Goal: Task Accomplishment & Management: Complete application form

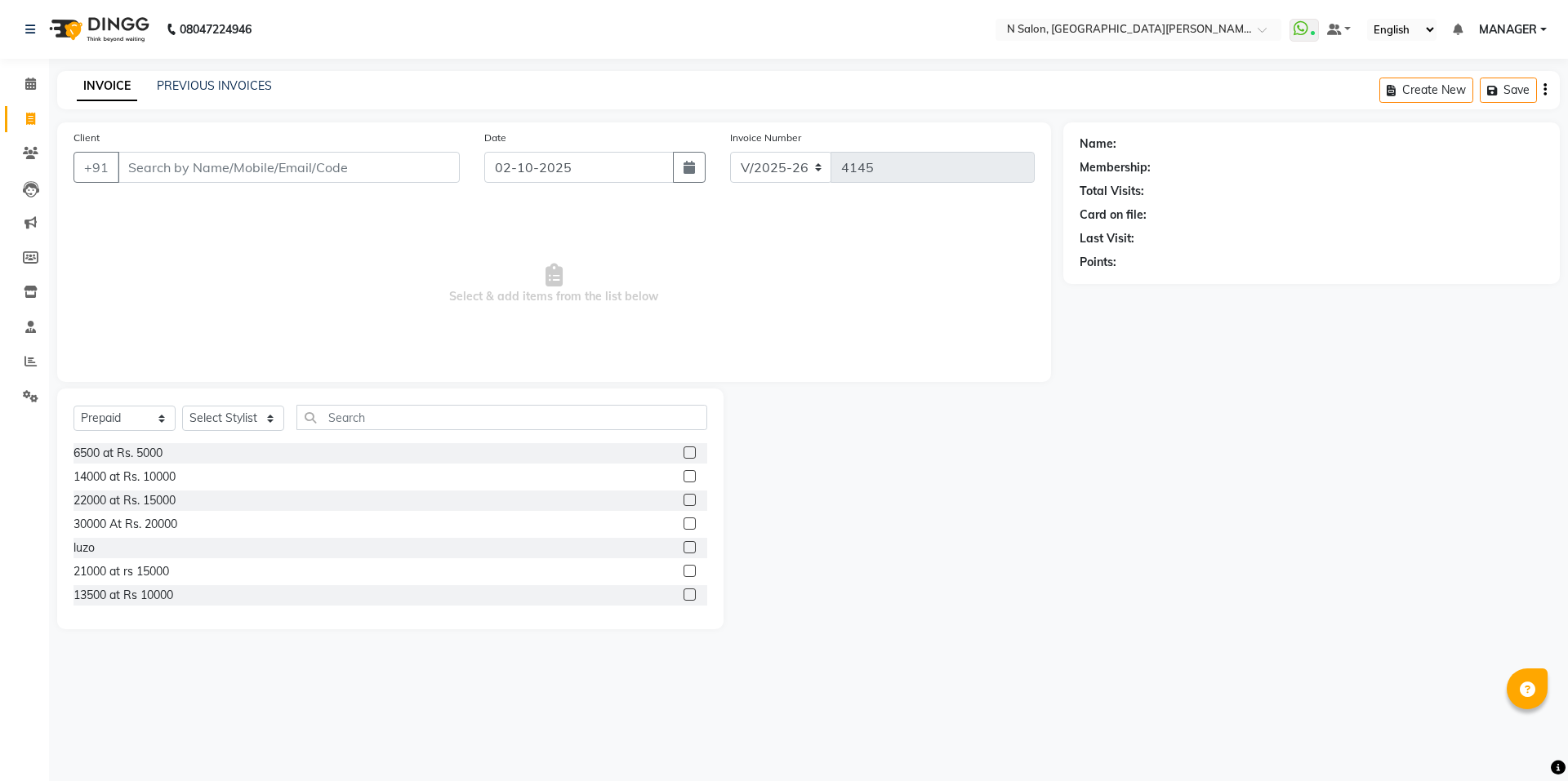
select select "3472"
select select "P"
click at [254, 166] on input "Client" at bounding box center [289, 167] width 342 height 31
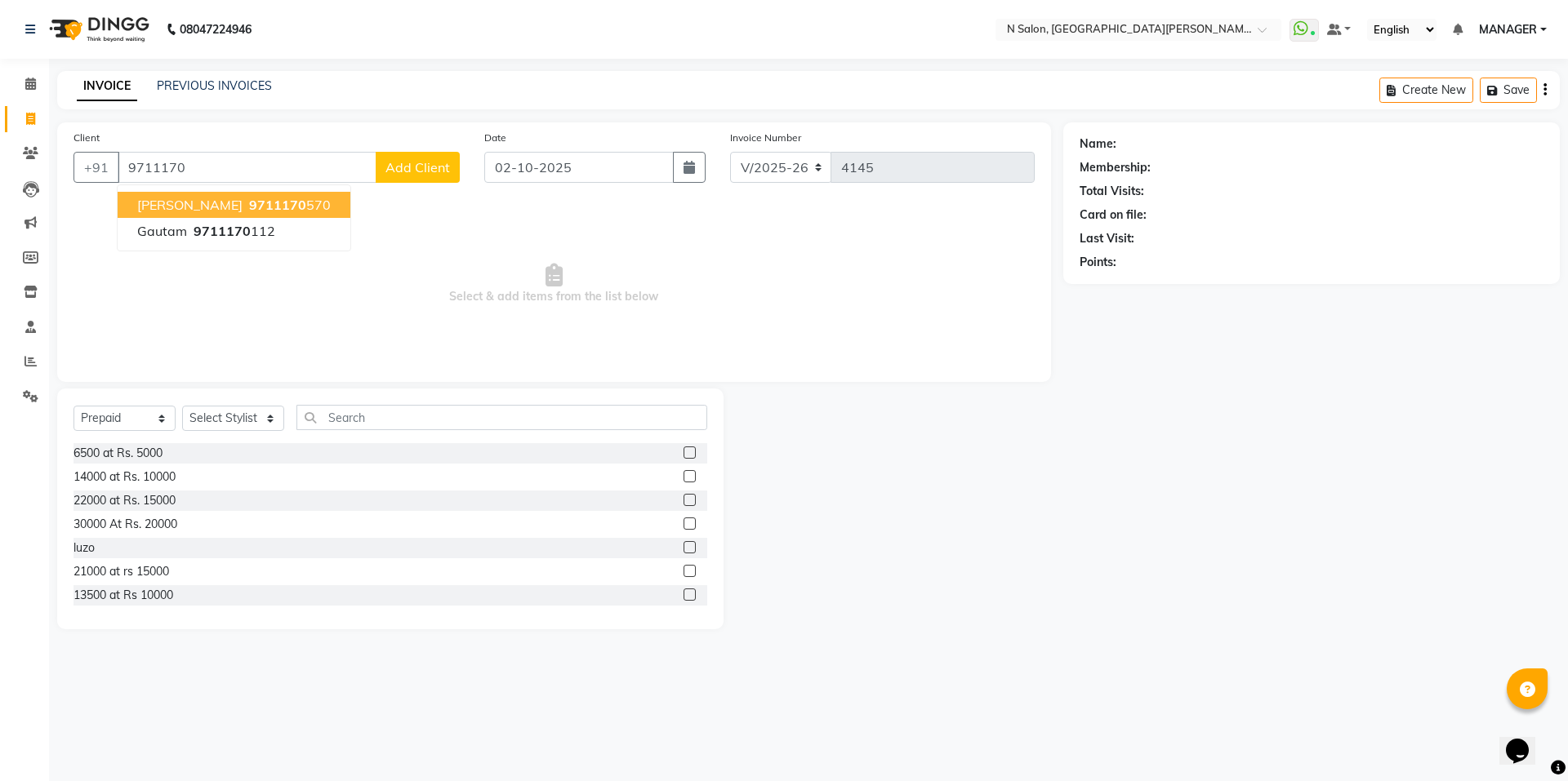
click at [249, 209] on span "9711170" at bounding box center [277, 205] width 57 height 16
type input "9711170570"
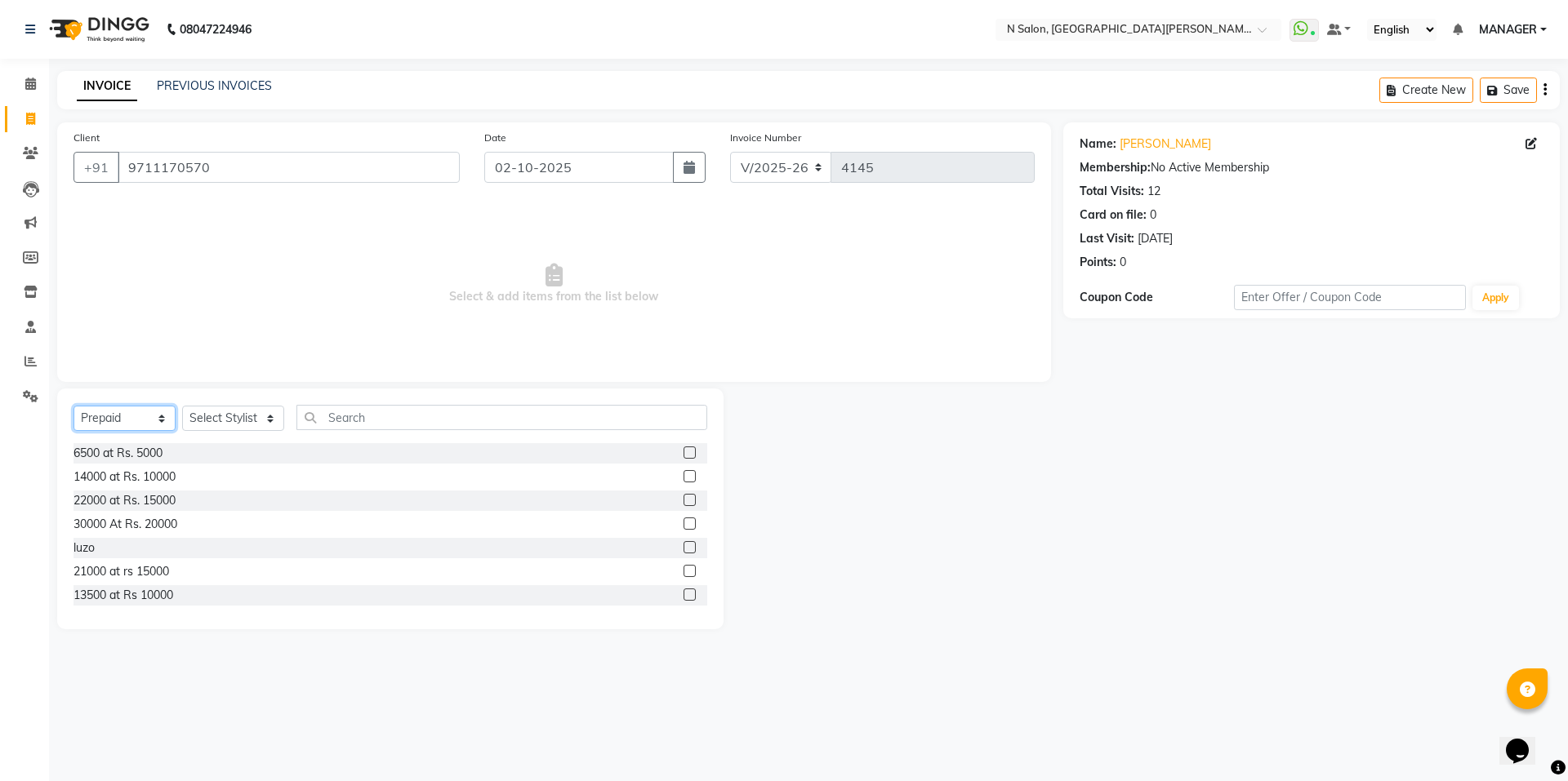
click at [122, 427] on select "Select Service Product Membership Package Voucher Prepaid Gift Card" at bounding box center [125, 418] width 102 height 26
select select "service"
click at [73, 405] on select "Select Service Product Membership Package Voucher Prepaid Gift Card" at bounding box center [125, 418] width 102 height 26
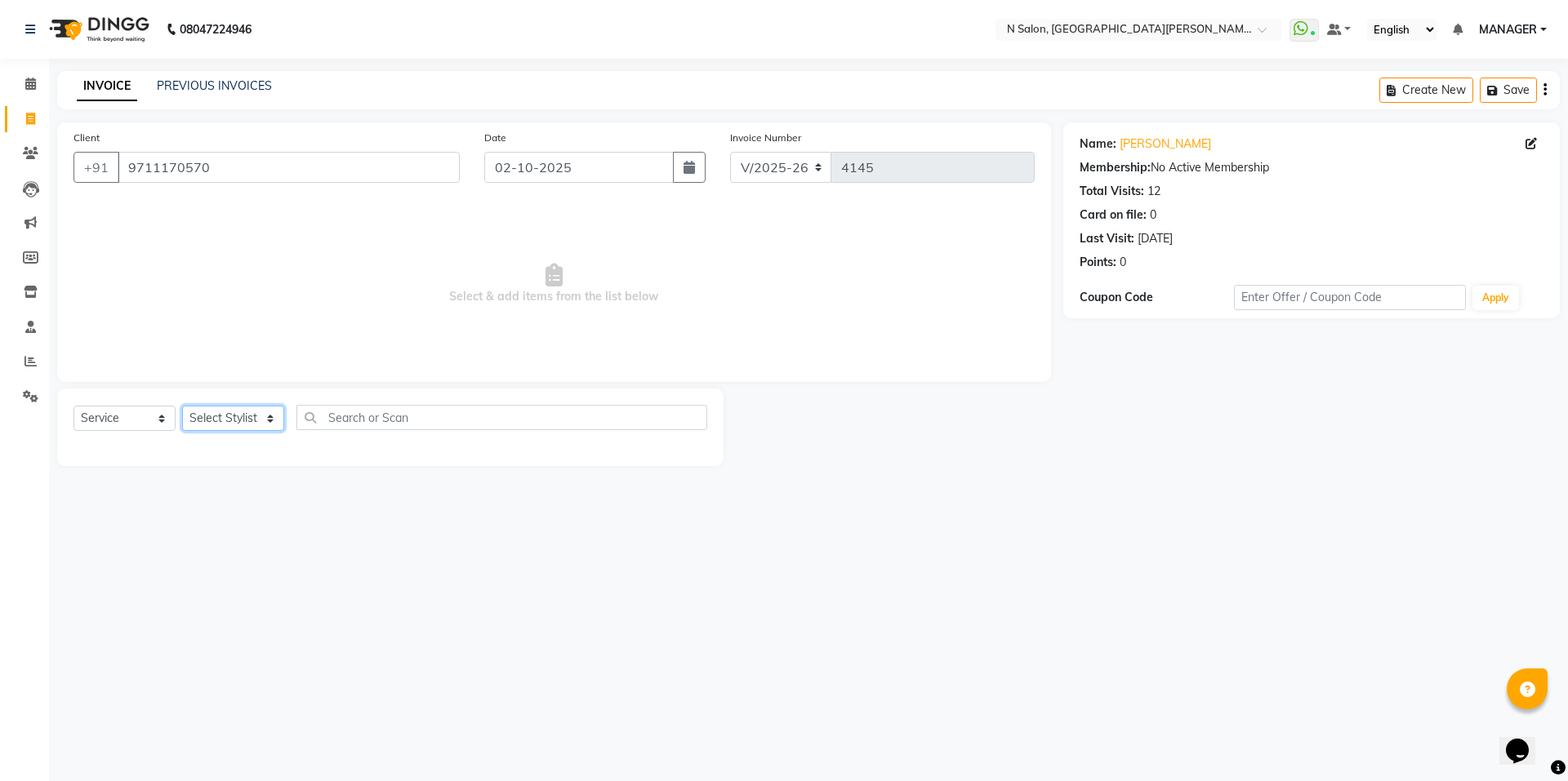
click at [239, 422] on select "Select Stylist Anju Faiz Faizal MANAGER MD..... Pankaj Pradeep Sahil NAWAB same…" at bounding box center [233, 418] width 102 height 26
select select "15667"
click at [182, 405] on select "Select Stylist Anju Faiz Faizal MANAGER MD..... Pankaj Pradeep Sahil NAWAB same…" at bounding box center [233, 418] width 102 height 26
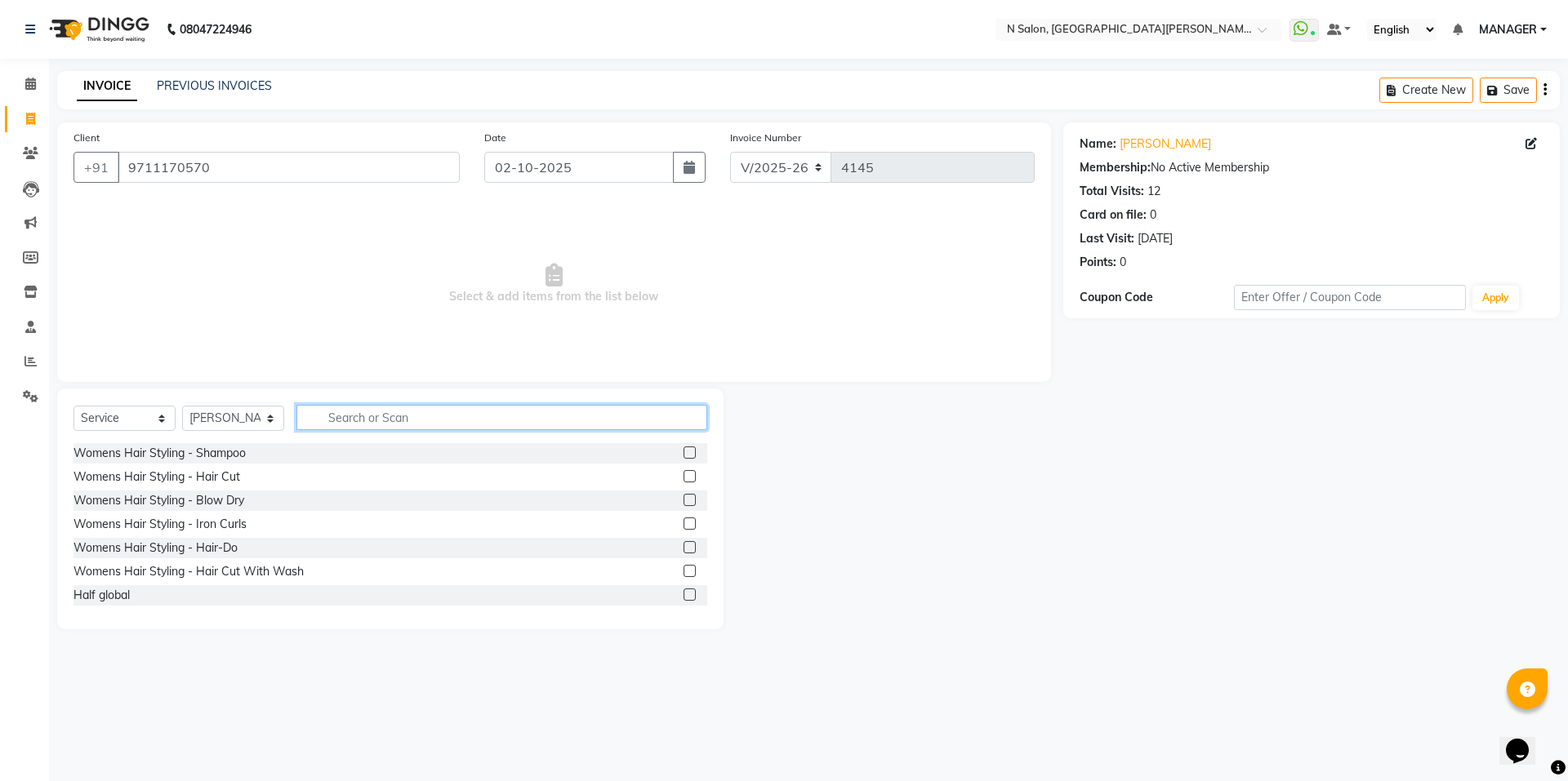
click at [370, 418] on input "text" at bounding box center [501, 417] width 411 height 26
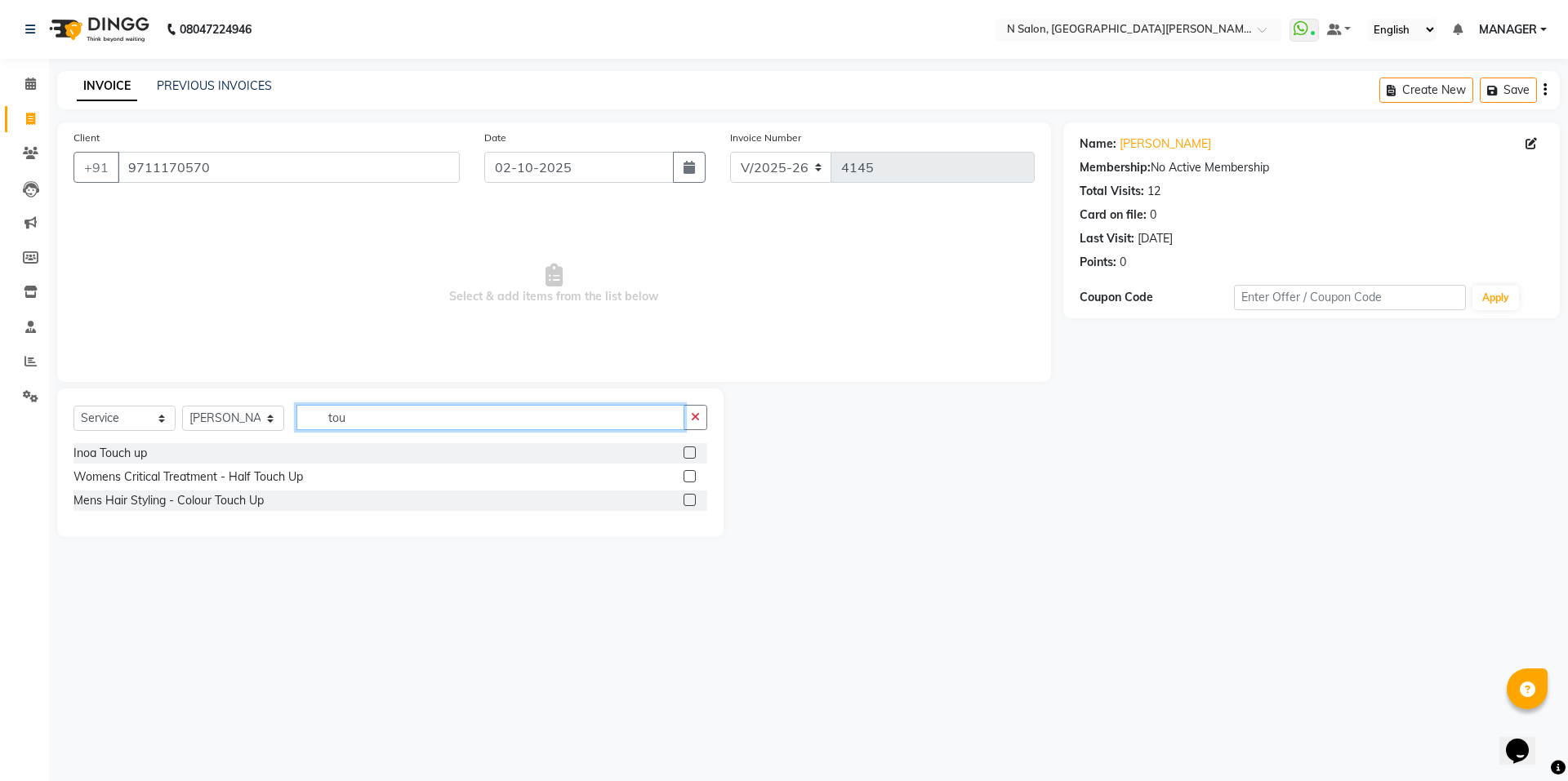
type input "tou"
click at [687, 454] on label at bounding box center [690, 452] width 12 height 12
click at [687, 454] on input "checkbox" at bounding box center [689, 453] width 10 height 10
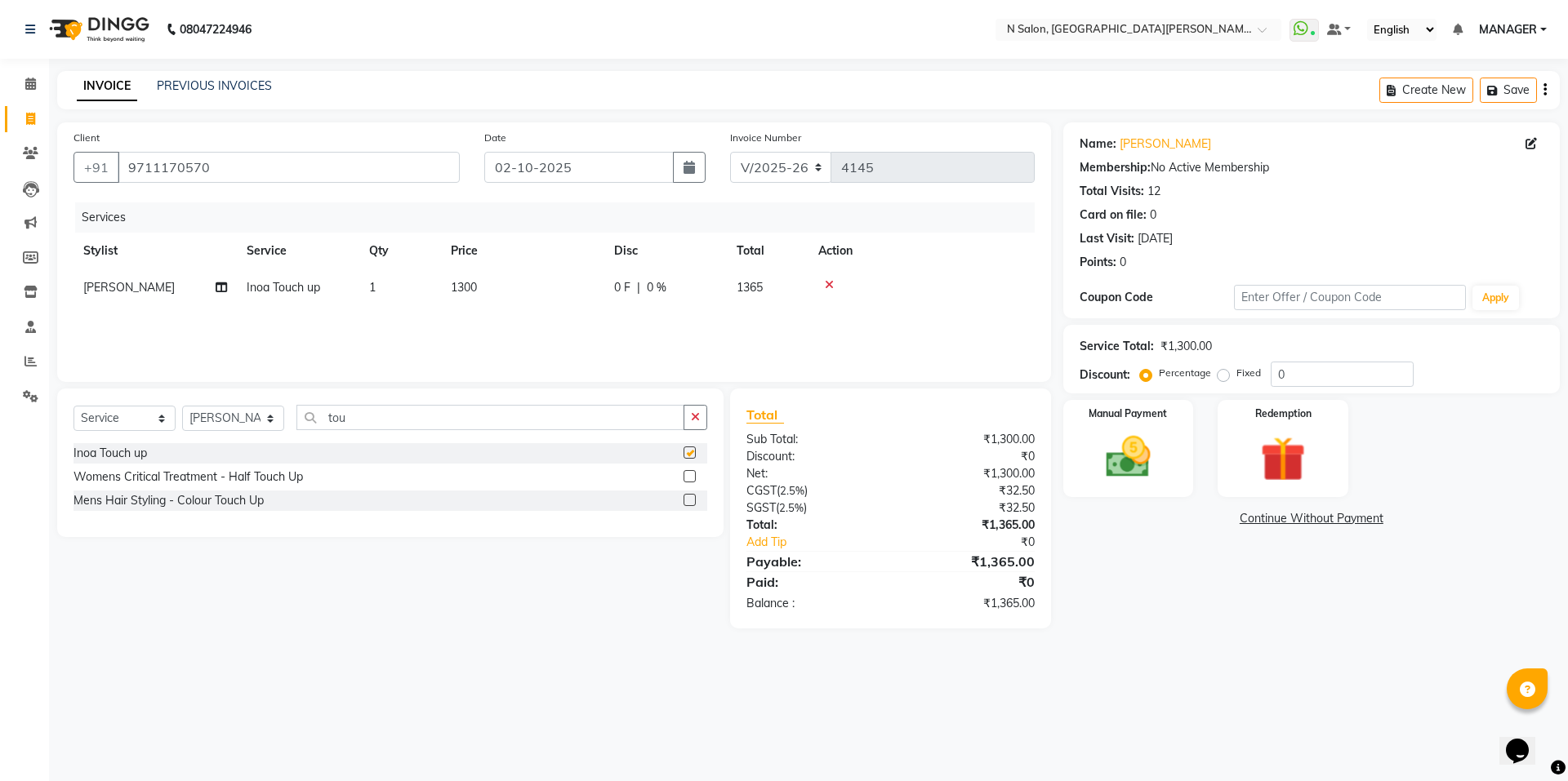
checkbox input "false"
click at [399, 424] on input "tou" at bounding box center [490, 417] width 388 height 26
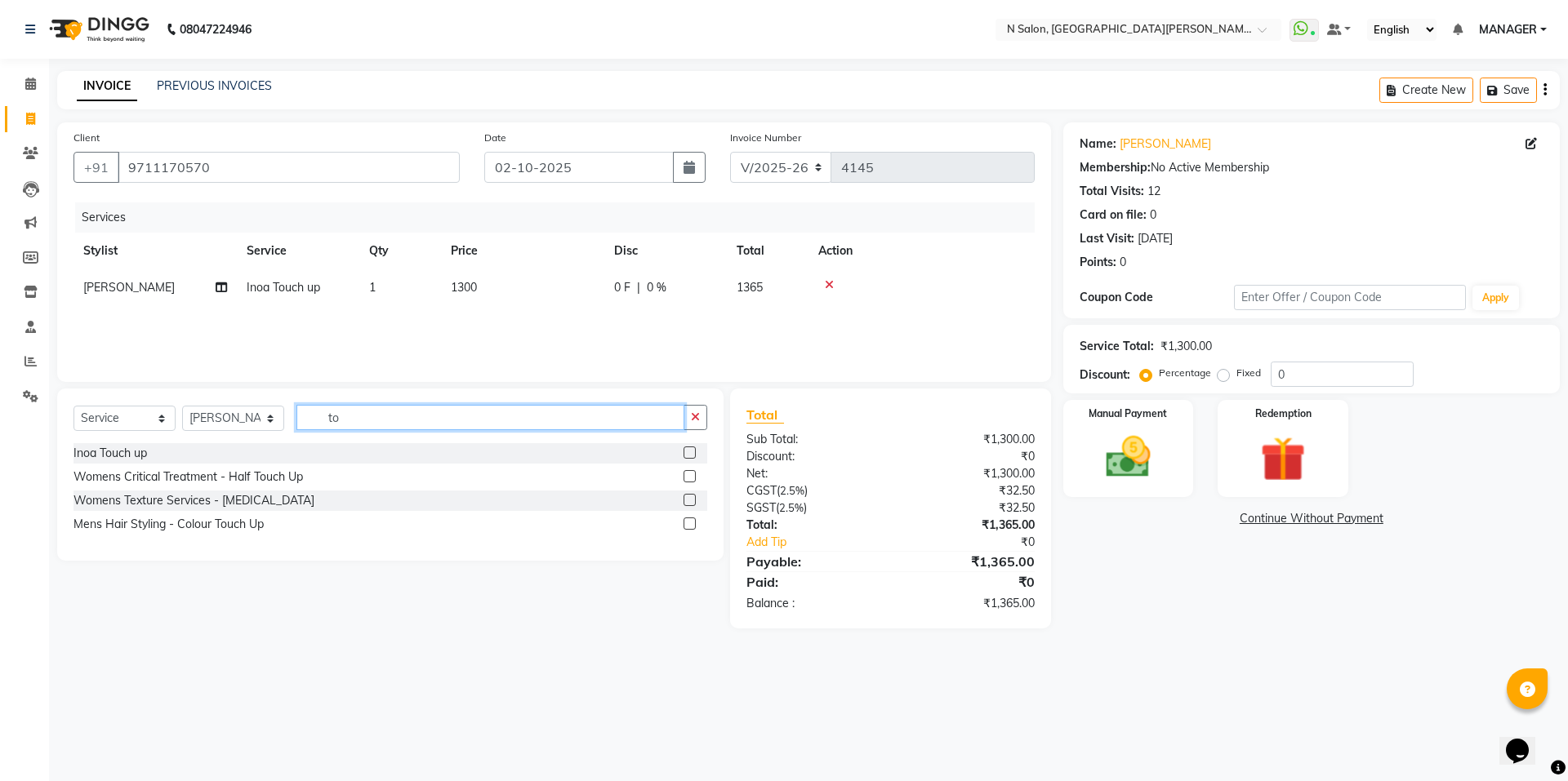
type input "t"
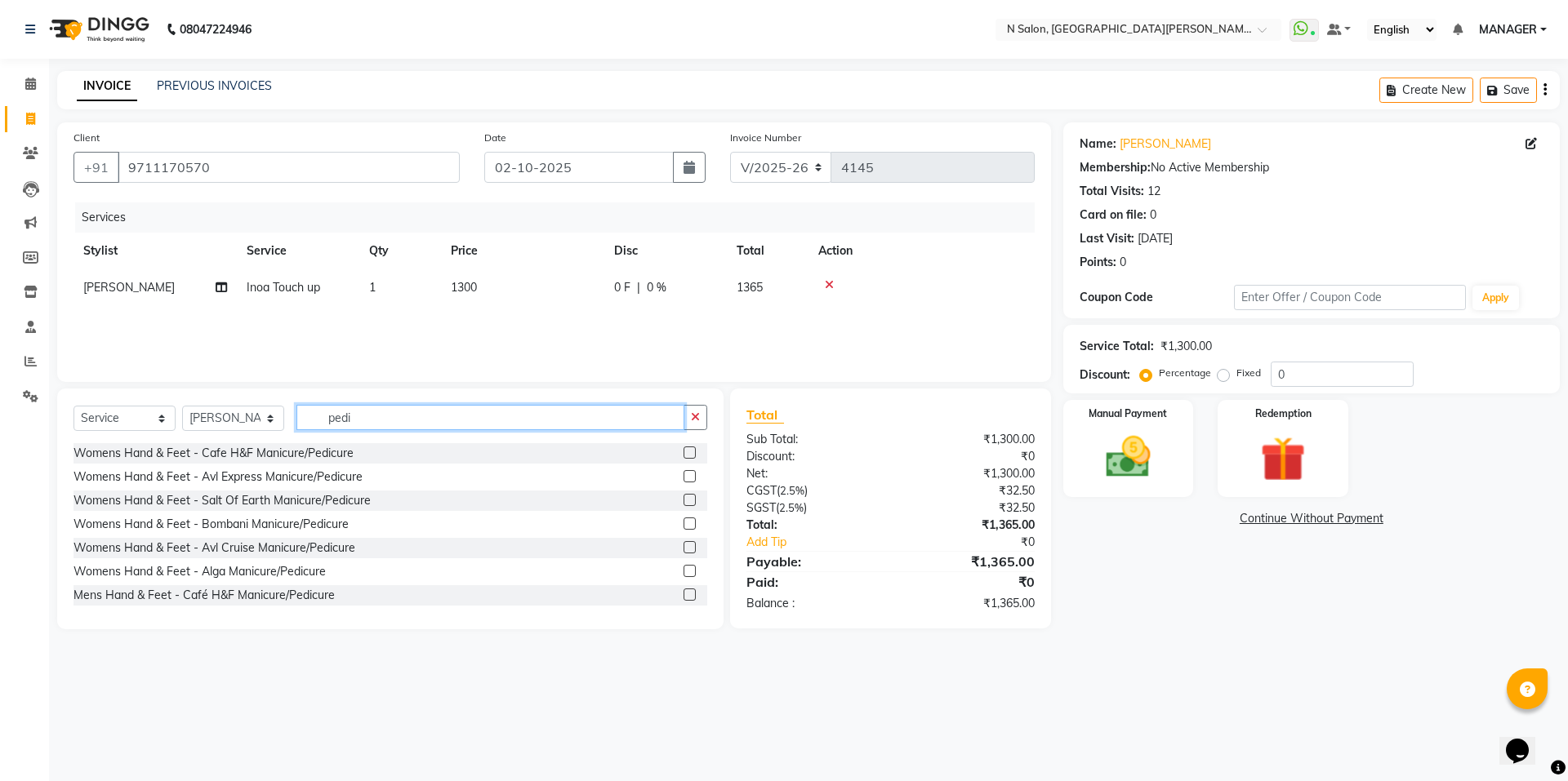
type input "pedi"
click at [684, 449] on label at bounding box center [690, 452] width 12 height 12
click at [684, 449] on input "checkbox" at bounding box center [689, 453] width 10 height 10
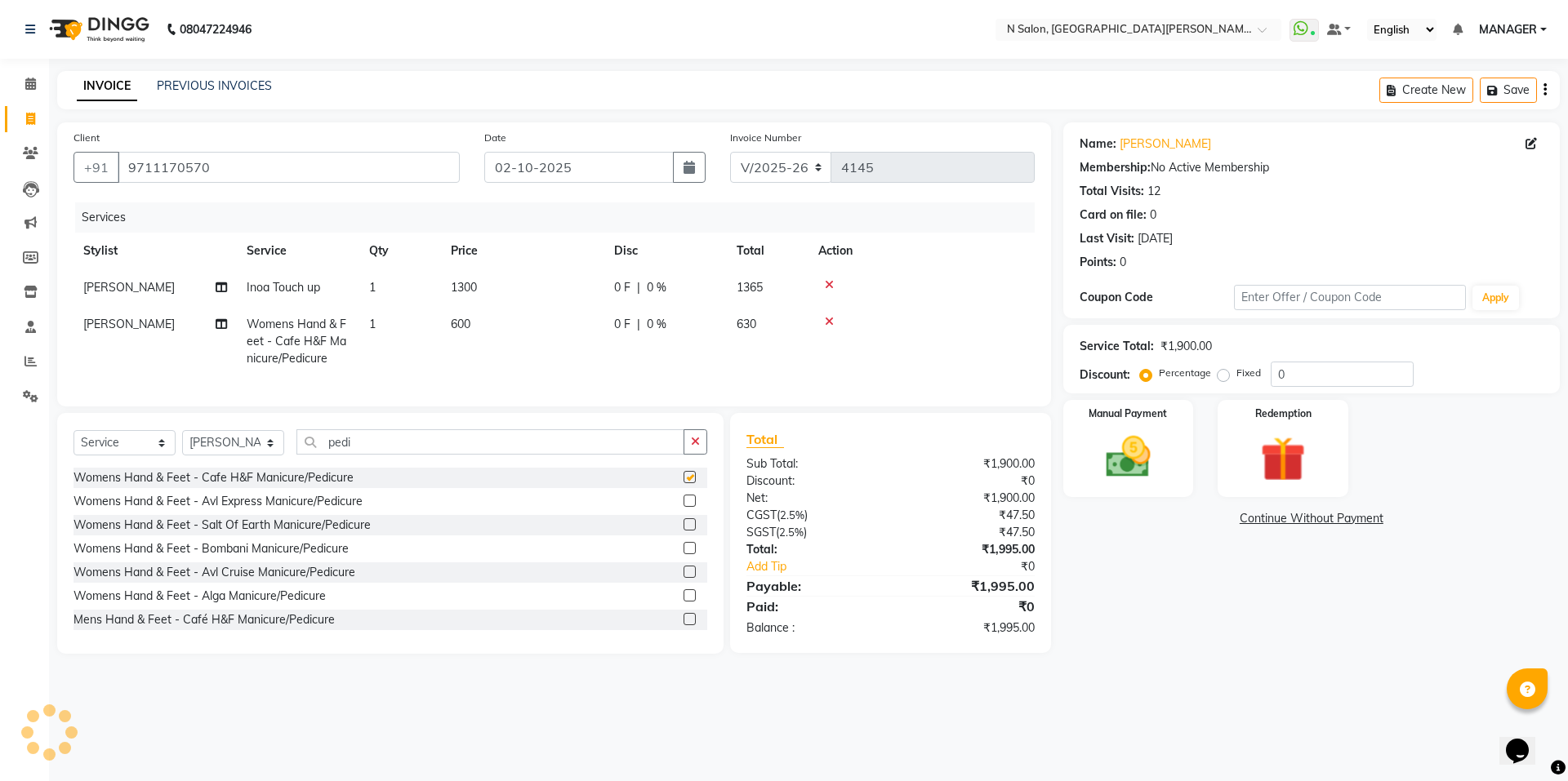
checkbox input "false"
click at [120, 318] on span "[PERSON_NAME]" at bounding box center [129, 323] width 91 height 15
select select "15667"
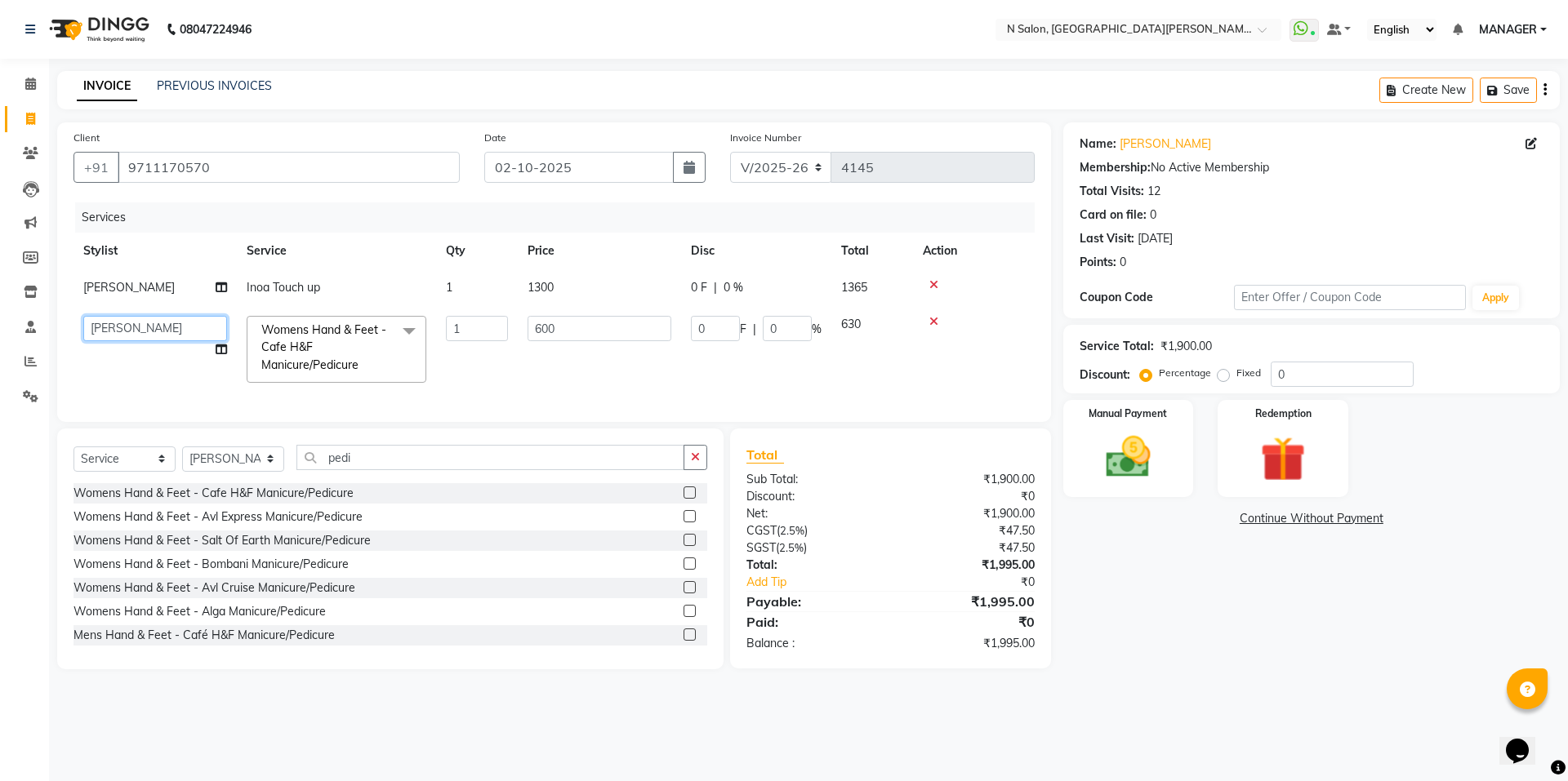
click at [119, 330] on select "Anju Faiz Faizal MANAGER MD..... Pankaj Pradeep Sahil NAWAB sameer shweta Suzen" at bounding box center [155, 329] width 143 height 26
select select "15670"
click at [376, 470] on input "pedi" at bounding box center [490, 458] width 388 height 26
type input "p"
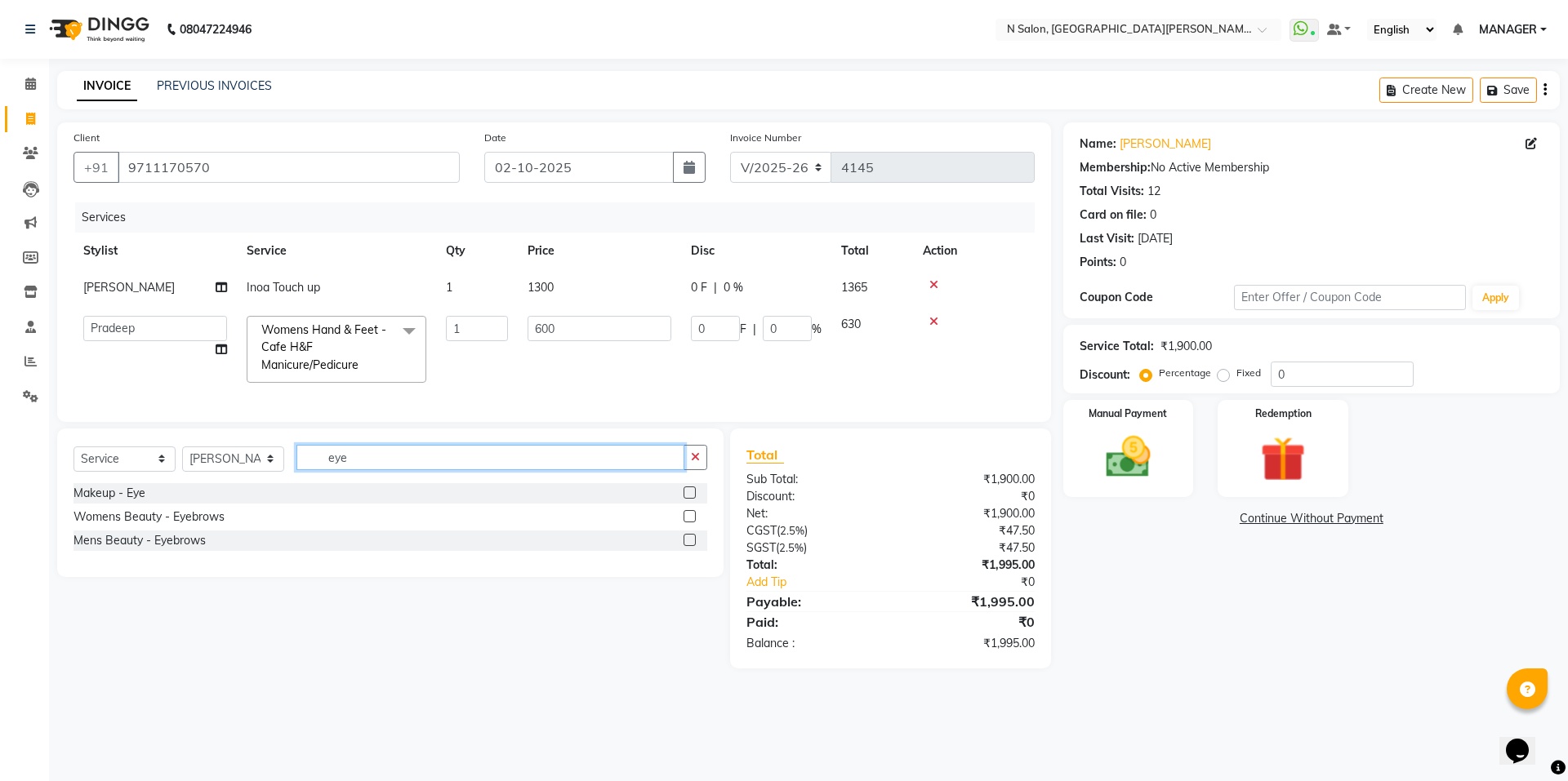
type input "eye"
drag, startPoint x: 691, startPoint y: 527, endPoint x: 334, endPoint y: 529, distance: 357.0
click at [682, 527] on div "Womens Beauty - Eyebrows" at bounding box center [390, 517] width 633 height 20
click at [687, 522] on label at bounding box center [690, 516] width 12 height 12
click at [687, 522] on input "checkbox" at bounding box center [689, 517] width 10 height 10
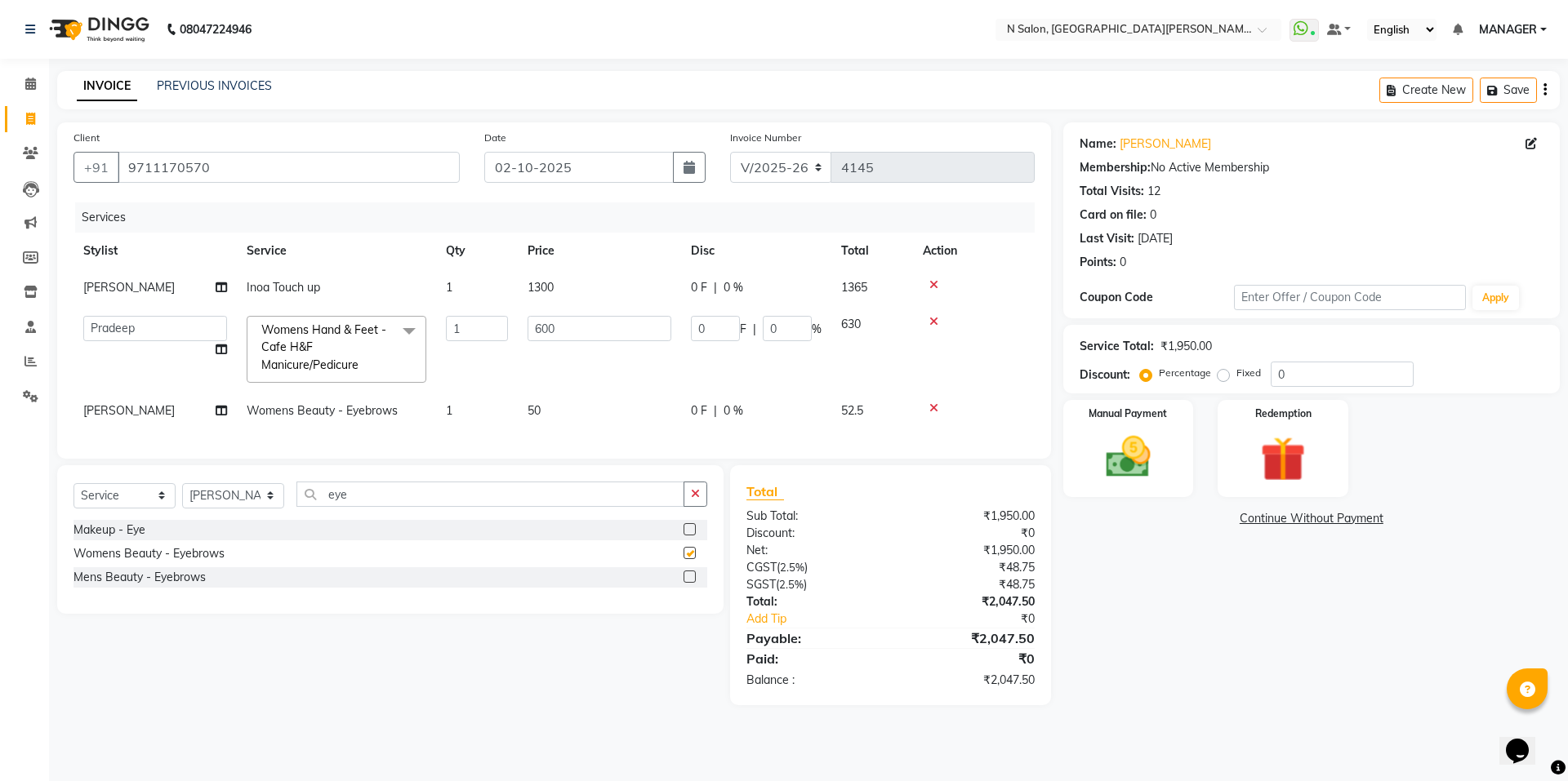
checkbox input "false"
click at [143, 409] on span "[PERSON_NAME]" at bounding box center [129, 411] width 91 height 15
select select "15667"
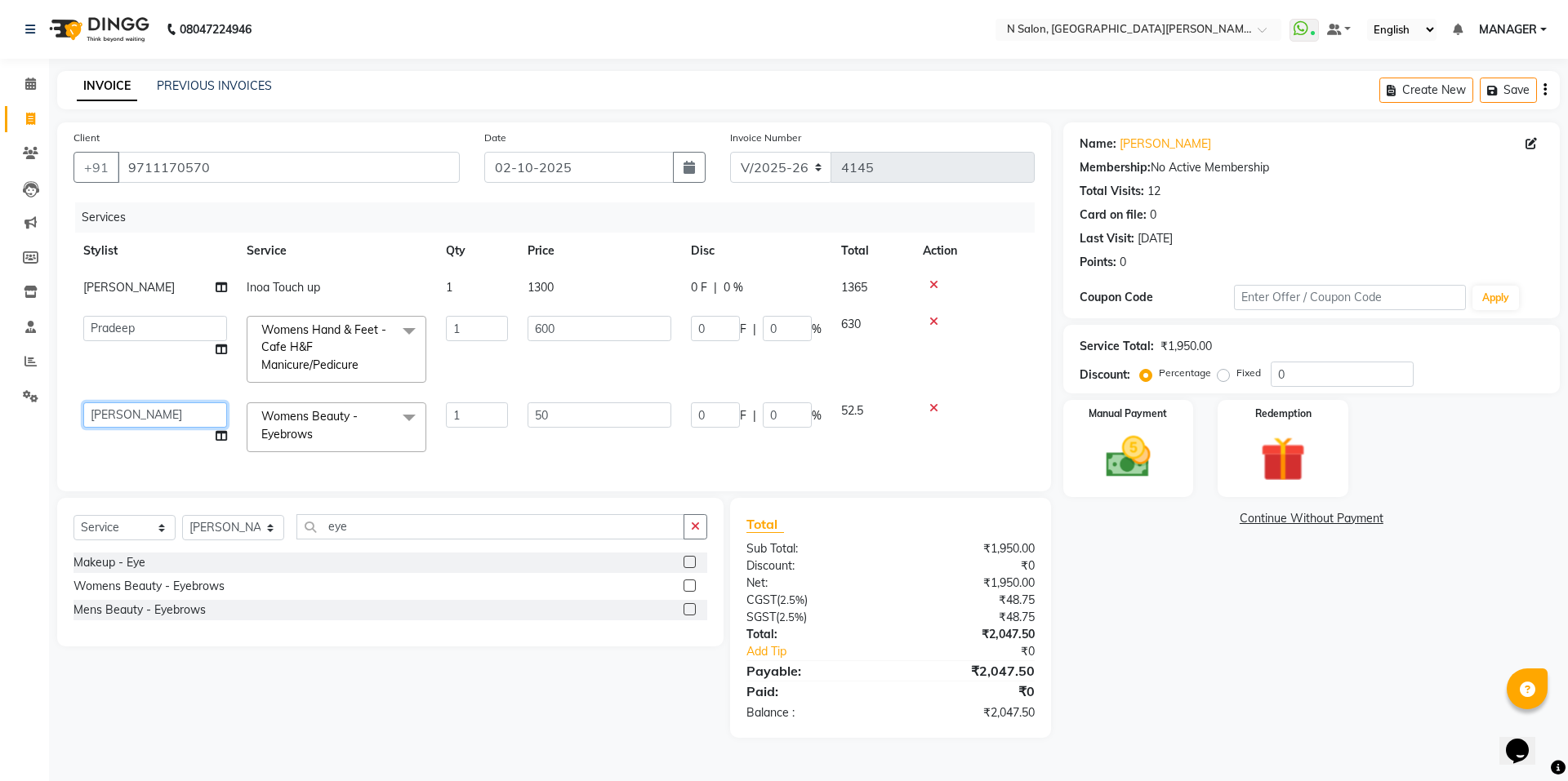
click at [152, 408] on select "Anju Faiz Faizal MANAGER MD..... Pankaj Pradeep Sahil NAWAB sameer shweta Suzen" at bounding box center [155, 416] width 143 height 26
click at [1271, 421] on div "Redemption" at bounding box center [1282, 449] width 136 height 101
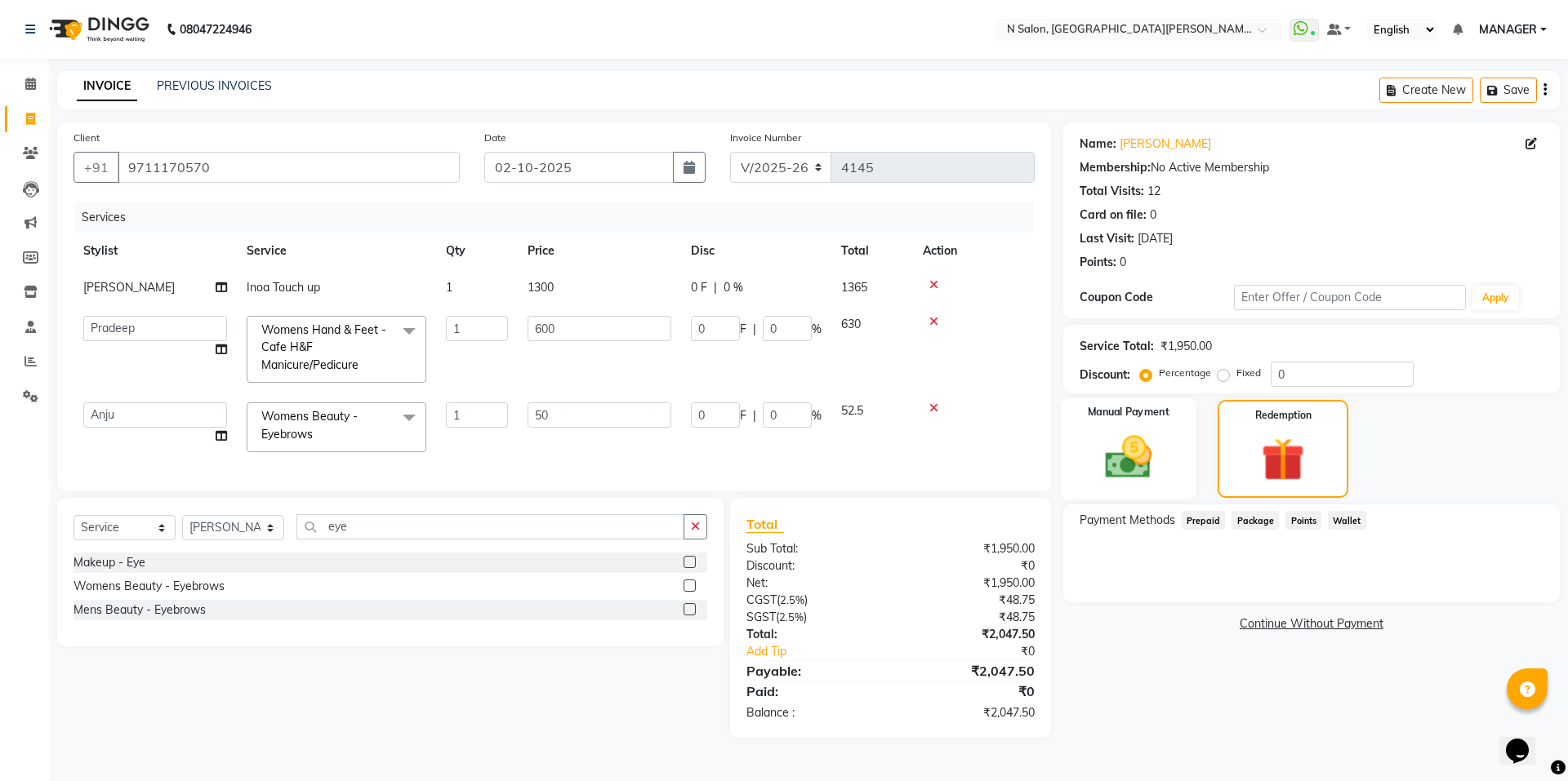
click at [1165, 461] on img at bounding box center [1128, 457] width 76 height 54
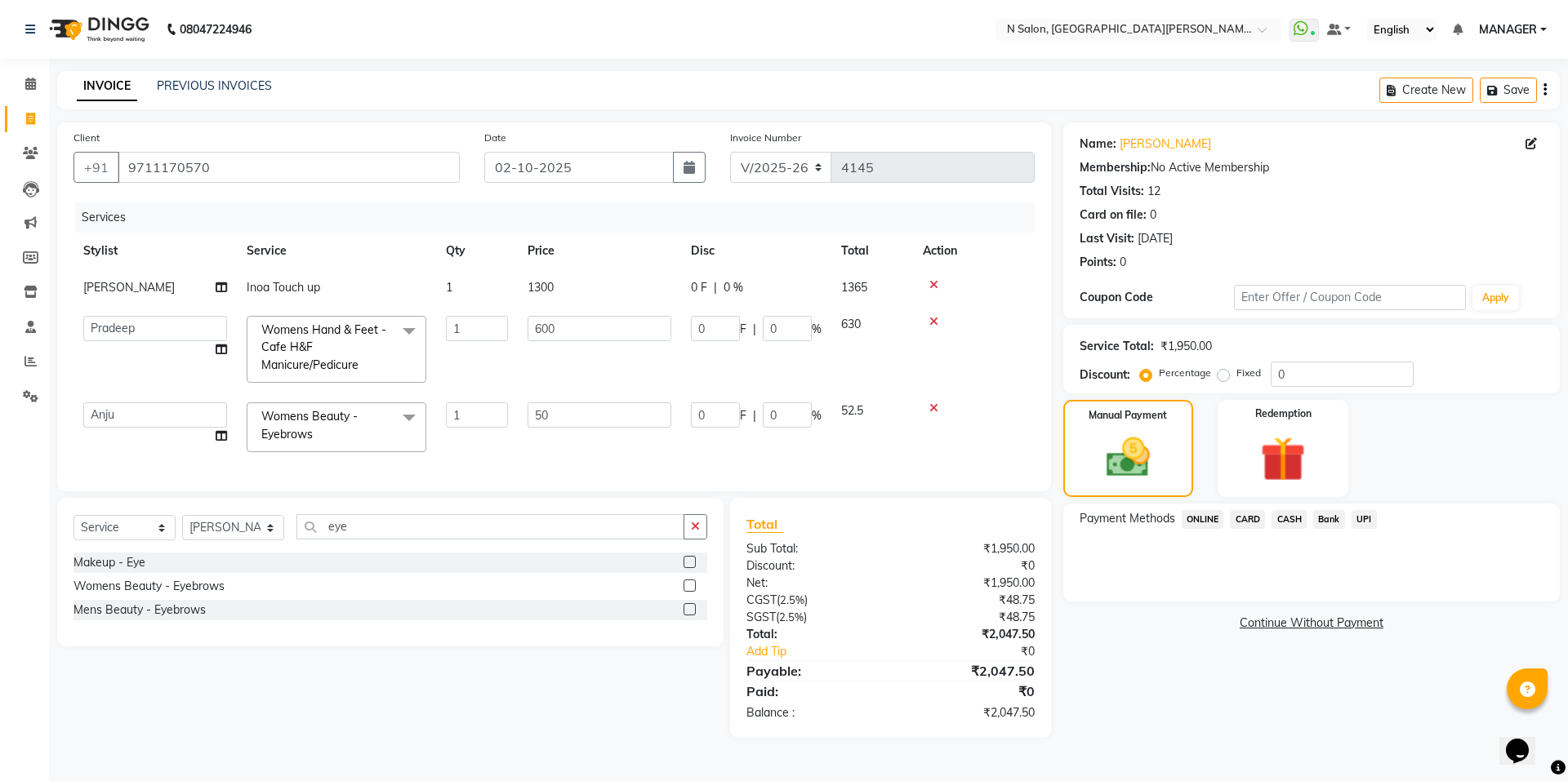
click at [1211, 521] on span "ONLINE" at bounding box center [1203, 520] width 43 height 19
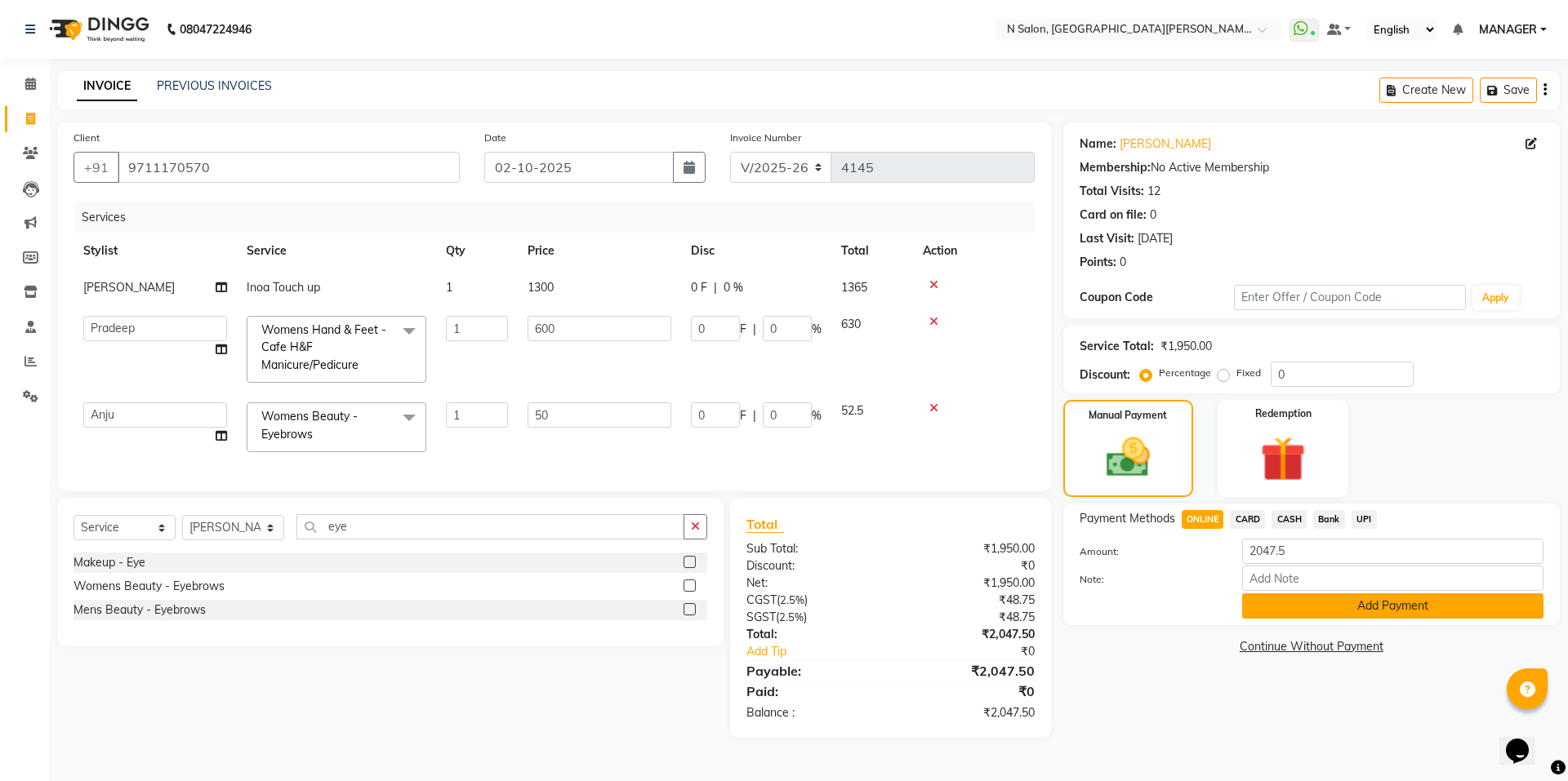
click at [1320, 607] on button "Add Payment" at bounding box center [1392, 606] width 301 height 26
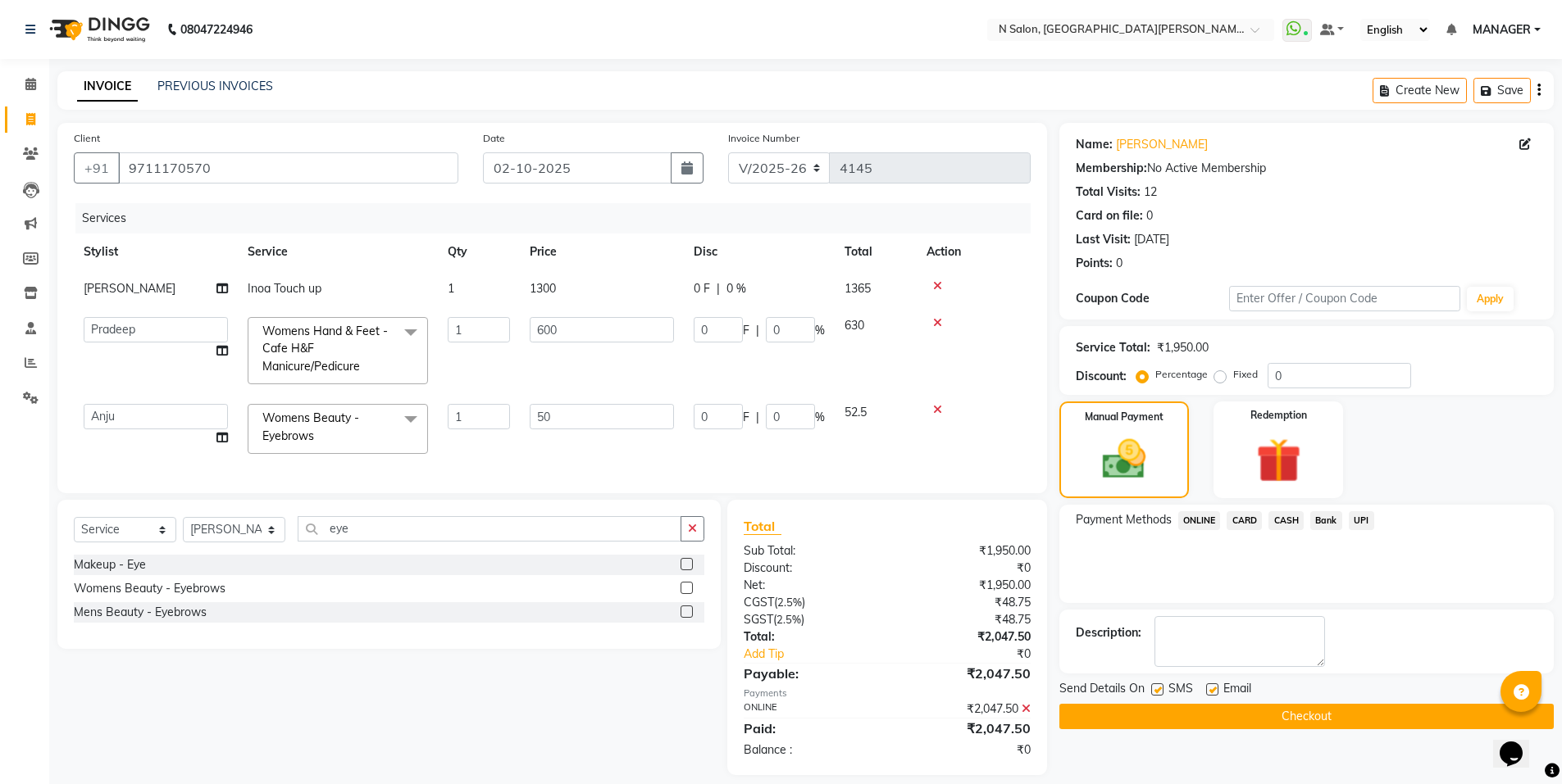
click at [1276, 722] on button "Checkout" at bounding box center [1307, 717] width 495 height 26
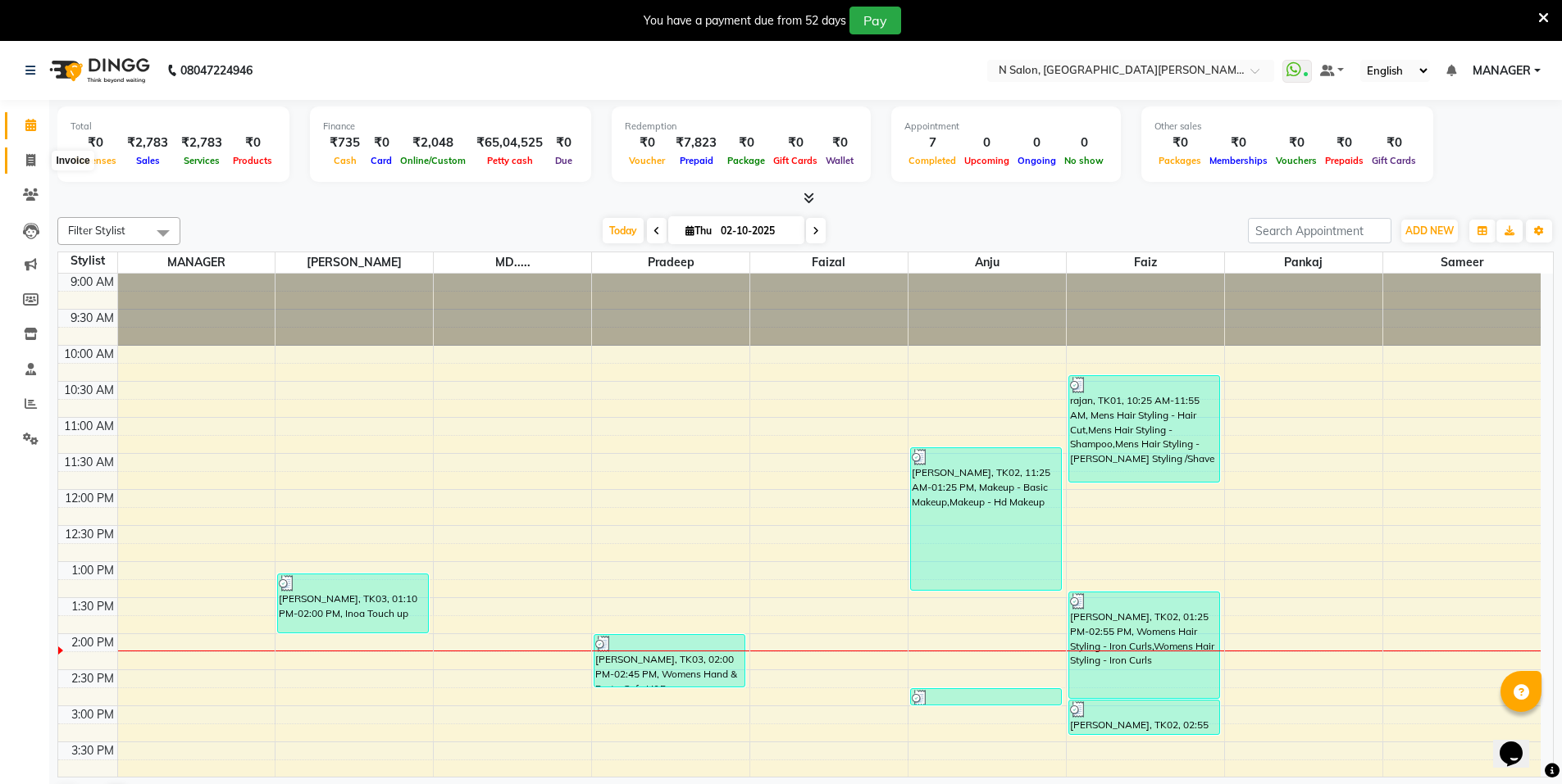
drag, startPoint x: 28, startPoint y: 159, endPoint x: 48, endPoint y: 93, distance: 69.0
click at [28, 159] on icon at bounding box center [31, 160] width 9 height 12
select select "service"
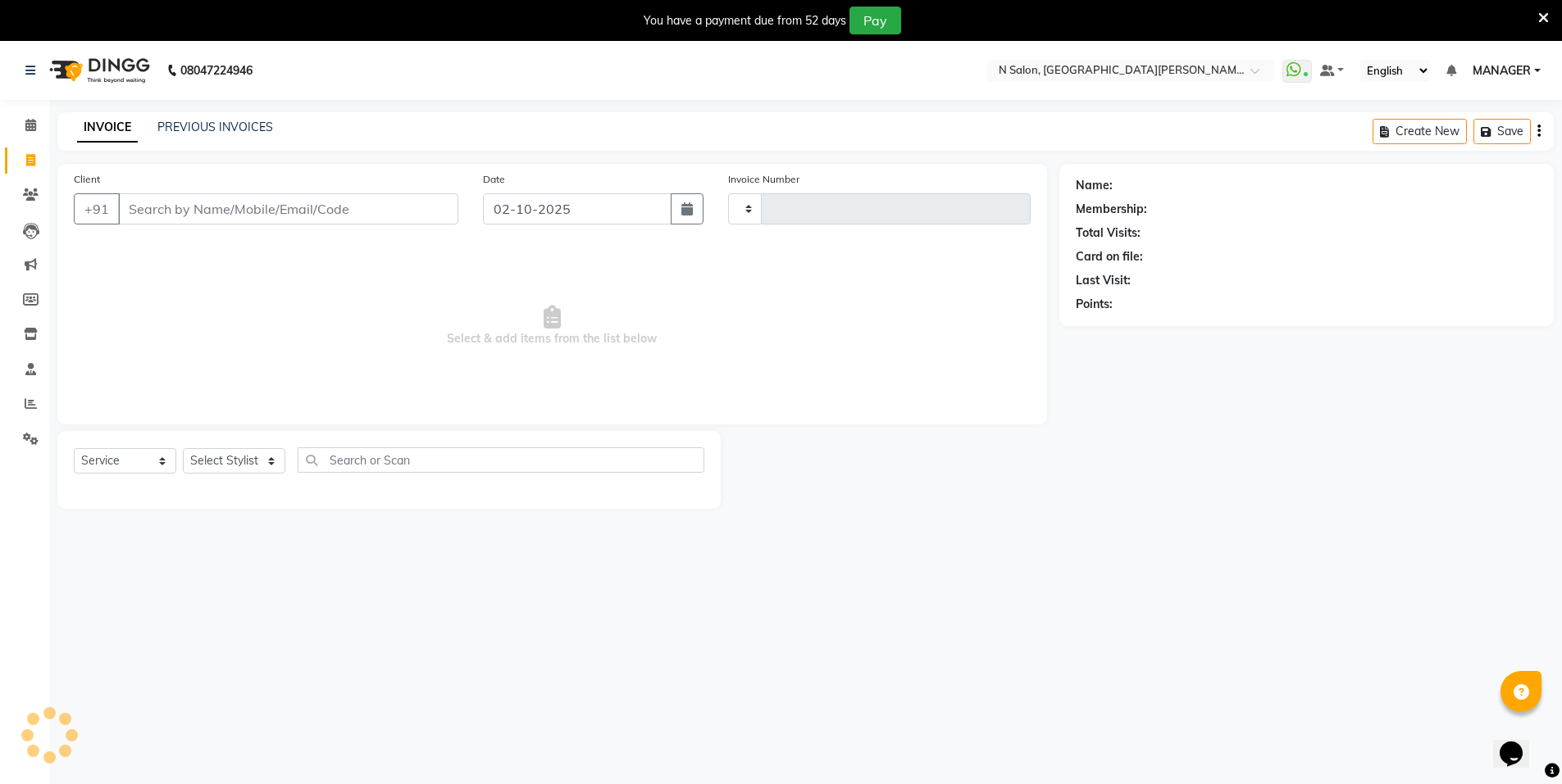
type input "4146"
select select "3472"
select select "P"
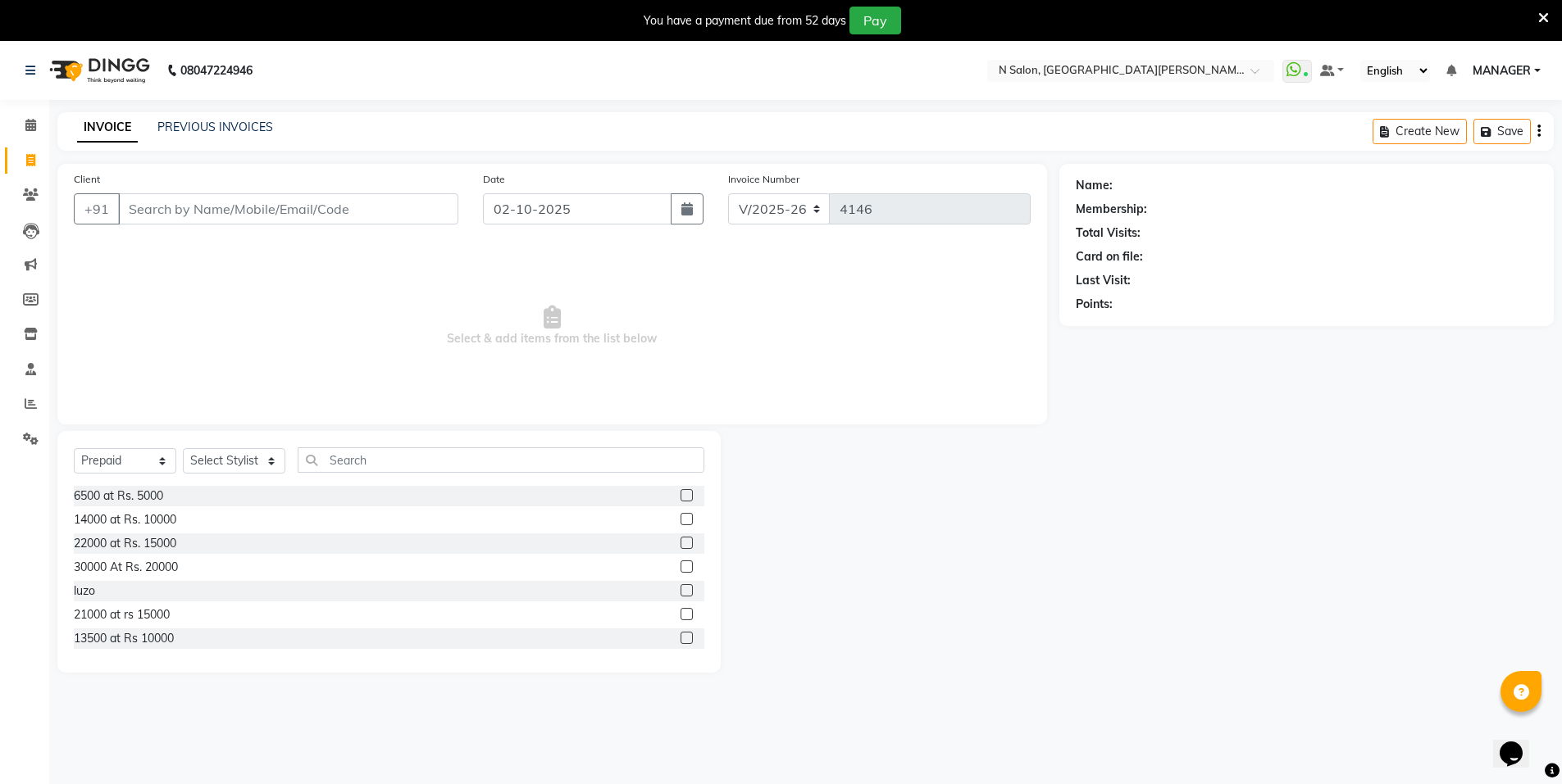
click at [214, 213] on input "Client" at bounding box center [288, 209] width 340 height 31
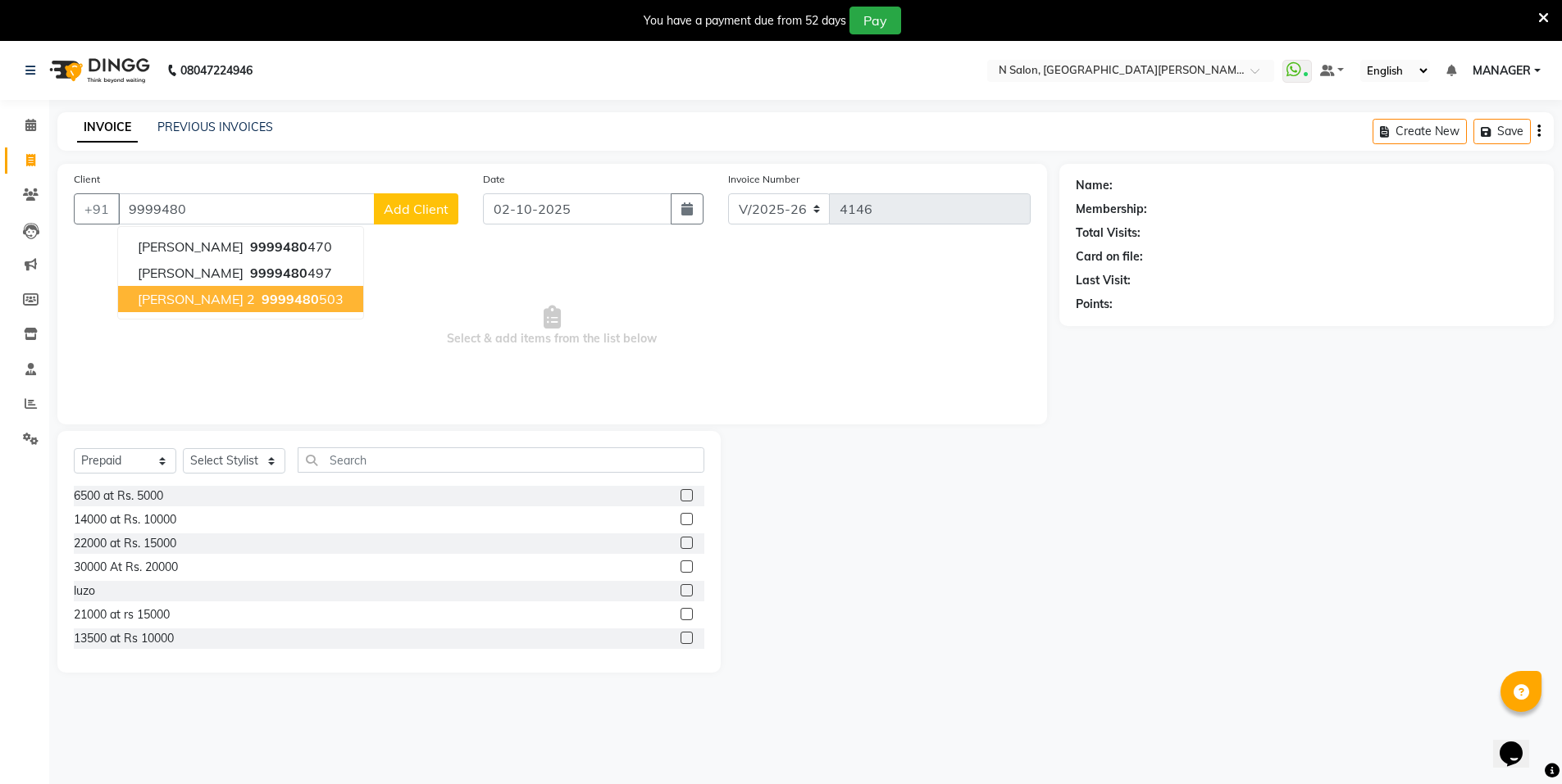
click at [274, 293] on span "9999480" at bounding box center [290, 299] width 57 height 16
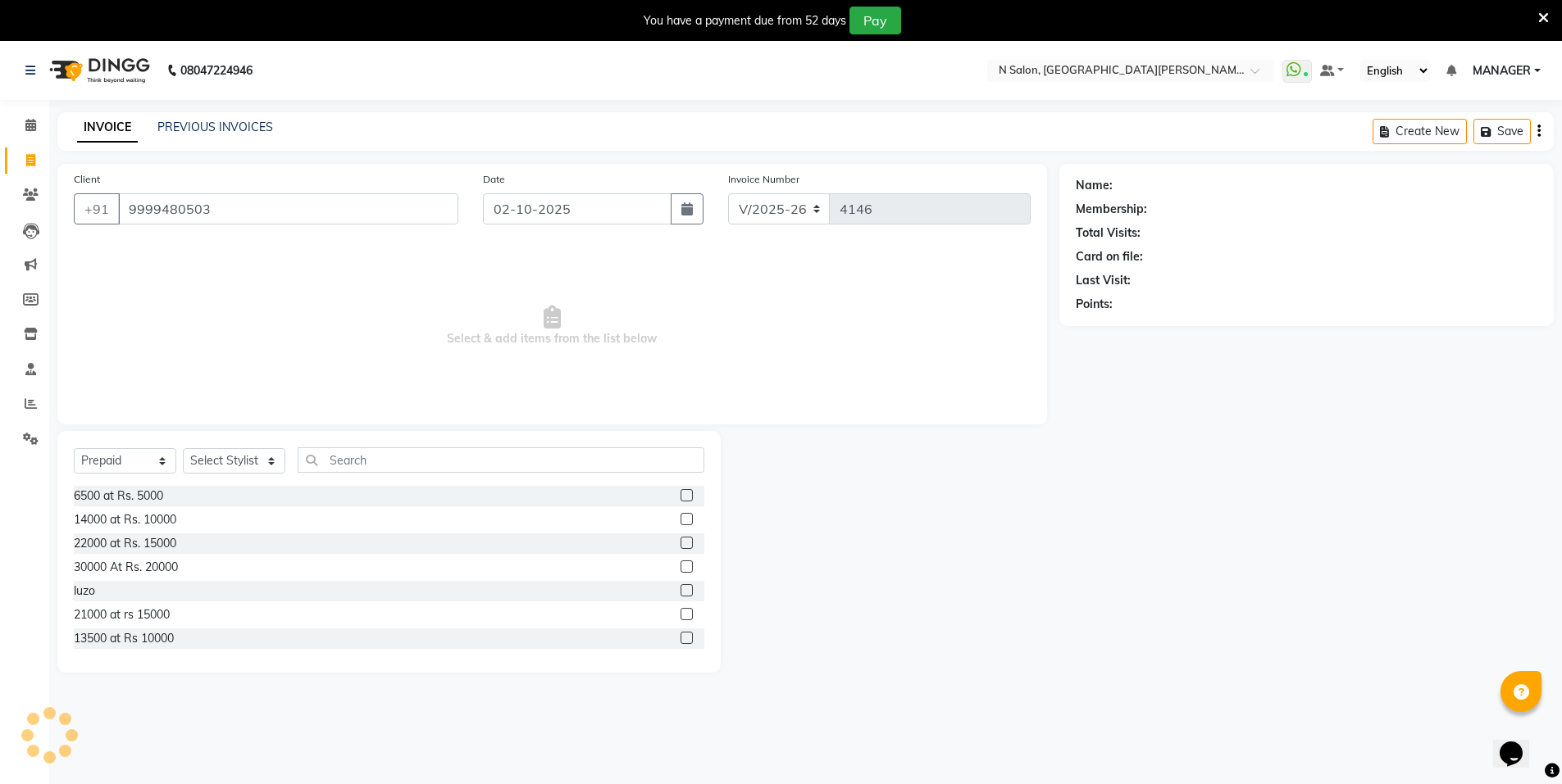
type input "9999480503"
click at [1119, 332] on icon "button" at bounding box center [1121, 327] width 11 height 11
